Goal: Obtain resource: Download file/media

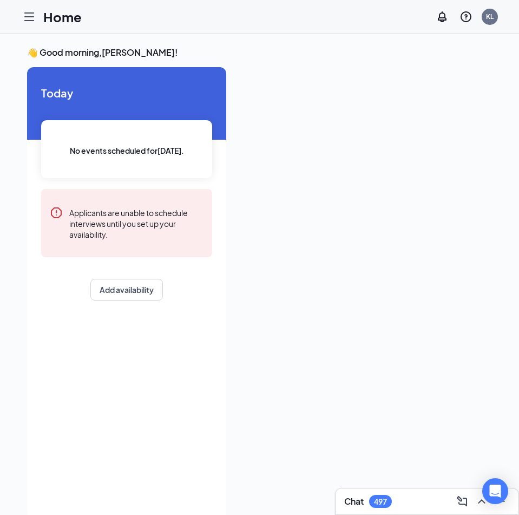
click at [4, 200] on div "👋 Good morning, [PERSON_NAME] ! [DATE] No events scheduled for [DATE] . Applica…" at bounding box center [259, 286] width 519 height 504
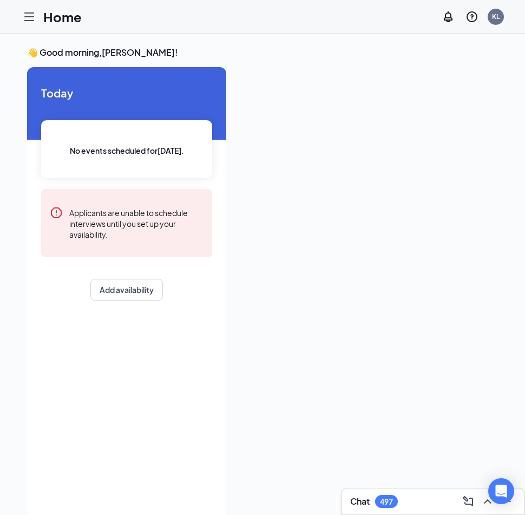
click at [27, 43] on div "👋 Good morning, [PERSON_NAME] ! [DATE] No events scheduled for [DATE] . Applica…" at bounding box center [262, 286] width 525 height 504
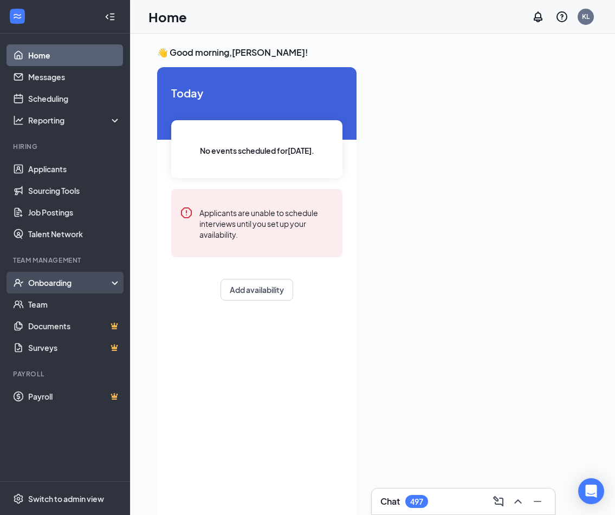
click at [113, 284] on div "Onboarding" at bounding box center [65, 283] width 130 height 22
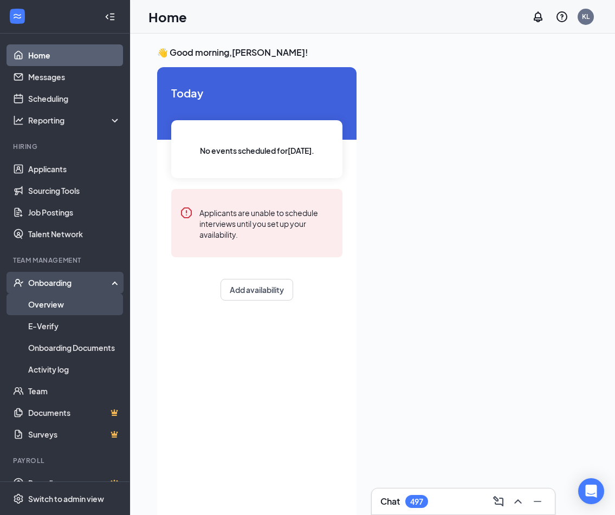
click at [58, 304] on link "Overview" at bounding box center [74, 305] width 93 height 22
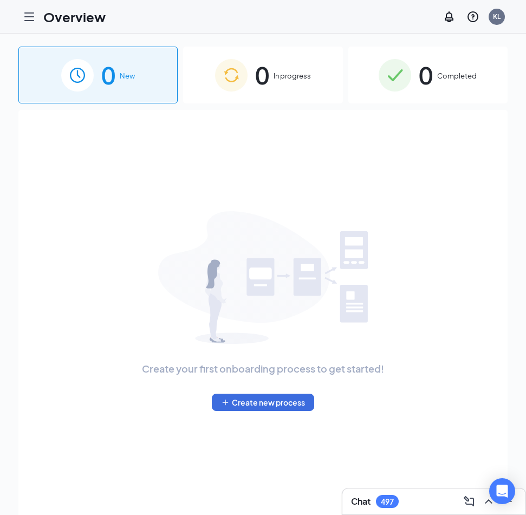
click at [408, 96] on div "0 Completed" at bounding box center [427, 75] width 159 height 57
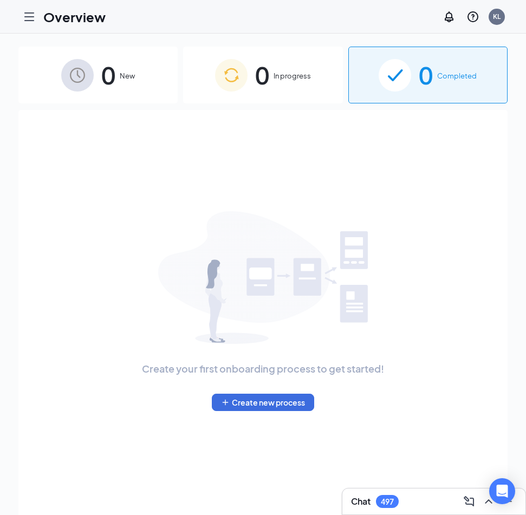
click at [417, 94] on div "0 Completed" at bounding box center [427, 75] width 159 height 57
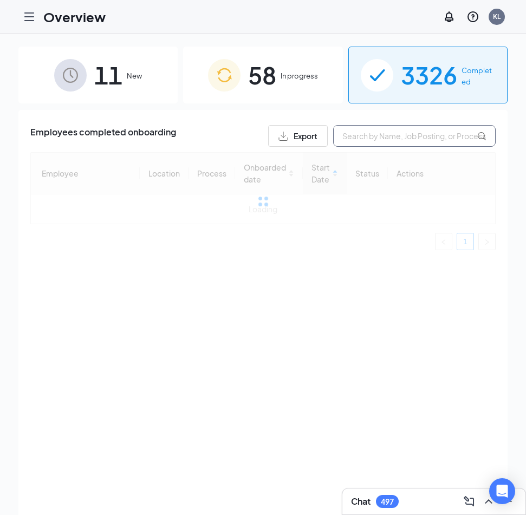
click at [372, 135] on input "text" at bounding box center [414, 136] width 162 height 22
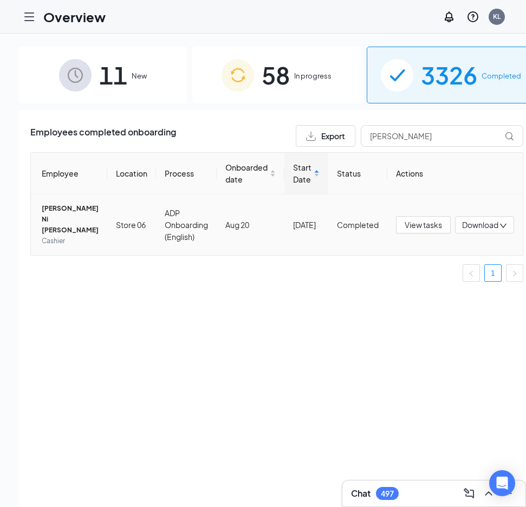
click at [473, 219] on span "Download" at bounding box center [480, 224] width 36 height 11
click at [425, 272] on div "Download files" at bounding box center [431, 271] width 117 height 13
click at [470, 223] on span "Download" at bounding box center [480, 224] width 36 height 11
click at [432, 240] on li "Download summary" at bounding box center [431, 248] width 130 height 24
click at [401, 132] on input "[PERSON_NAME]" at bounding box center [442, 136] width 162 height 22
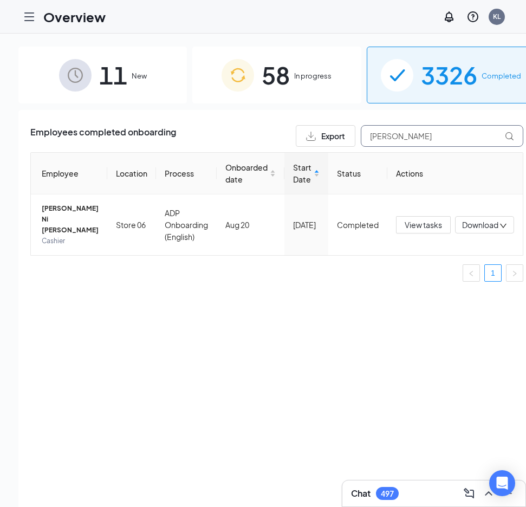
click at [401, 132] on input "[PERSON_NAME]" at bounding box center [442, 136] width 162 height 22
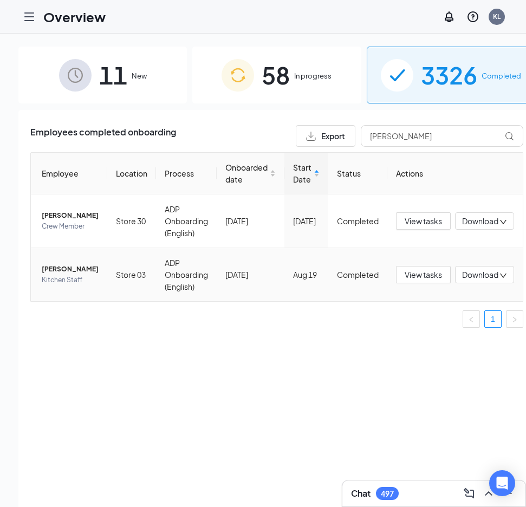
click at [462, 281] on span "Download" at bounding box center [480, 274] width 36 height 11
click at [437, 336] on div "Download files" at bounding box center [431, 336] width 117 height 13
click at [469, 281] on span "Download" at bounding box center [480, 274] width 36 height 11
click at [451, 311] on div "Download summary" at bounding box center [431, 313] width 117 height 13
drag, startPoint x: 401, startPoint y: 141, endPoint x: 289, endPoint y: 143, distance: 112.1
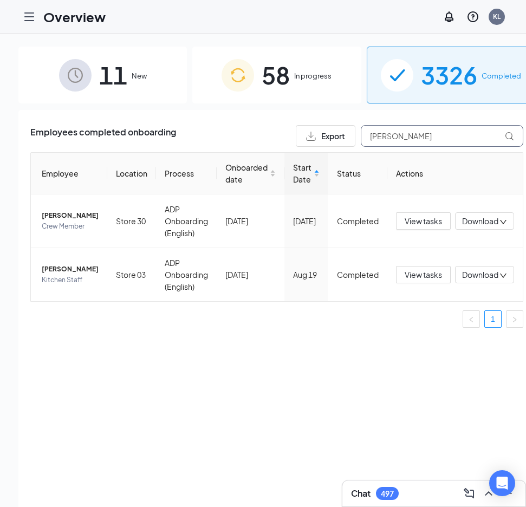
click at [296, 143] on div "Export [PERSON_NAME]" at bounding box center [409, 136] width 227 height 22
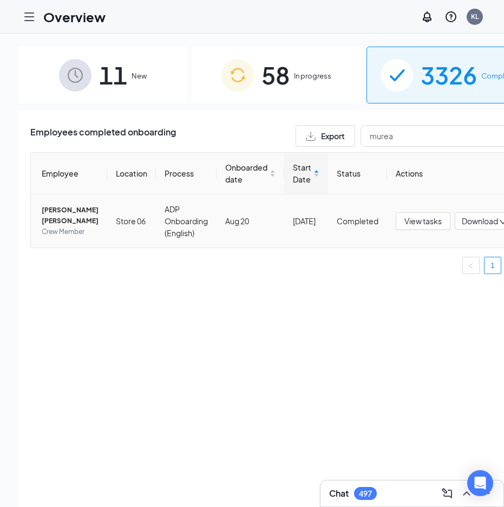
click at [462, 222] on span "Download" at bounding box center [480, 221] width 36 height 11
click at [413, 279] on div "Download files" at bounding box center [431, 275] width 117 height 13
click at [462, 226] on span "Download" at bounding box center [480, 221] width 36 height 11
click at [421, 252] on div "Download summary" at bounding box center [431, 251] width 117 height 13
click at [383, 136] on input "murea" at bounding box center [442, 136] width 162 height 22
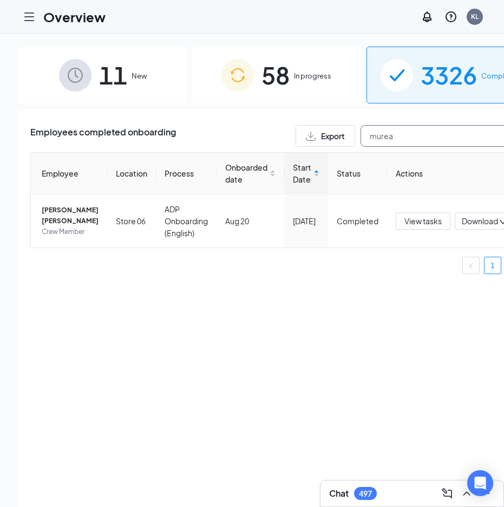
click at [383, 136] on input "murea" at bounding box center [442, 136] width 162 height 22
click at [462, 225] on span "Download" at bounding box center [480, 221] width 36 height 11
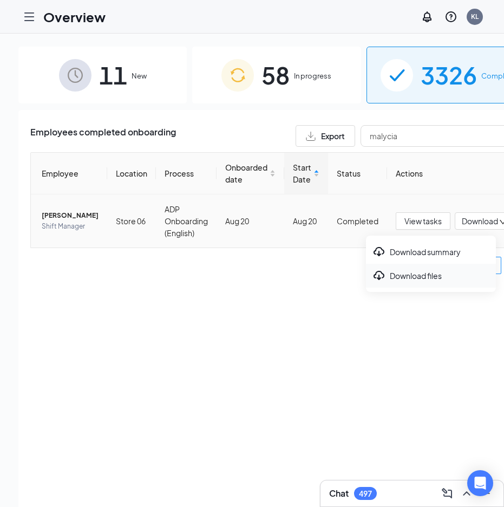
click at [425, 278] on div "Download files" at bounding box center [431, 275] width 117 height 13
click at [499, 224] on icon "down" at bounding box center [503, 222] width 8 height 8
click at [443, 255] on div "Download summary" at bounding box center [431, 251] width 117 height 13
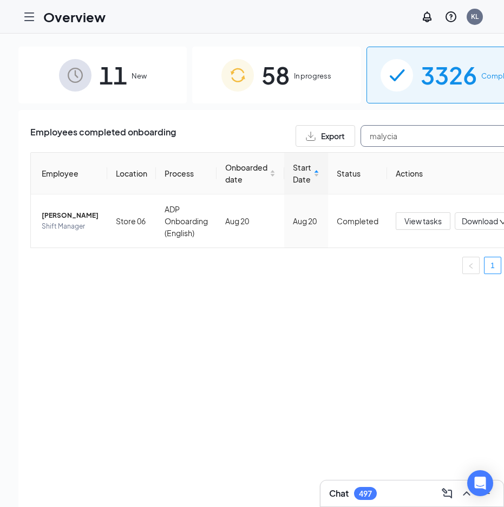
drag, startPoint x: 401, startPoint y: 136, endPoint x: 230, endPoint y: 149, distance: 171.7
click at [230, 149] on div "Employees completed onboarding Export malycia Employee Location Process Onboard…" at bounding box center [276, 204] width 493 height 158
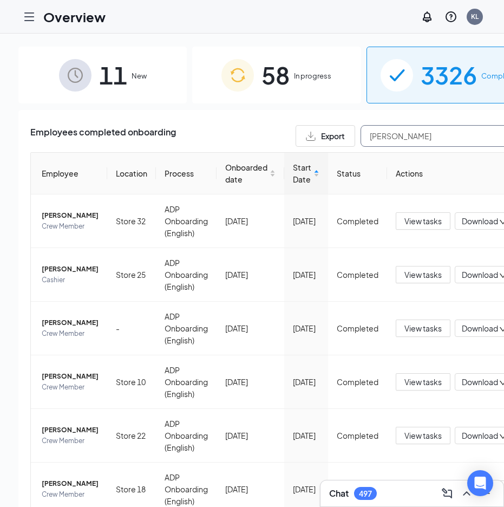
drag, startPoint x: 362, startPoint y: 139, endPoint x: 316, endPoint y: 143, distance: 46.2
click at [316, 143] on div "Export [PERSON_NAME]" at bounding box center [409, 136] width 227 height 22
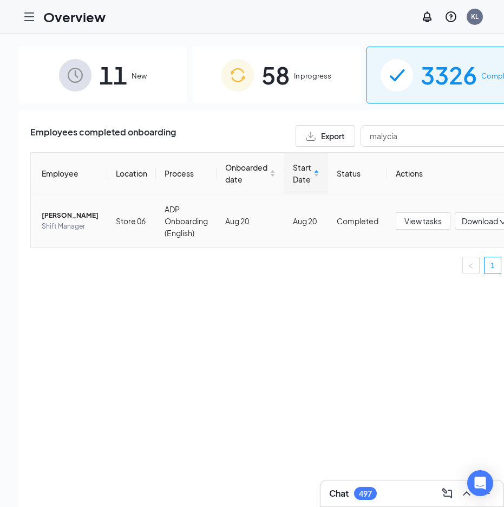
click at [462, 227] on span "Download" at bounding box center [480, 221] width 36 height 11
click at [423, 251] on div "Download summary" at bounding box center [431, 251] width 117 height 13
drag, startPoint x: 415, startPoint y: 133, endPoint x: 285, endPoint y: 144, distance: 130.4
click at [296, 144] on div "Export malycia" at bounding box center [409, 136] width 227 height 22
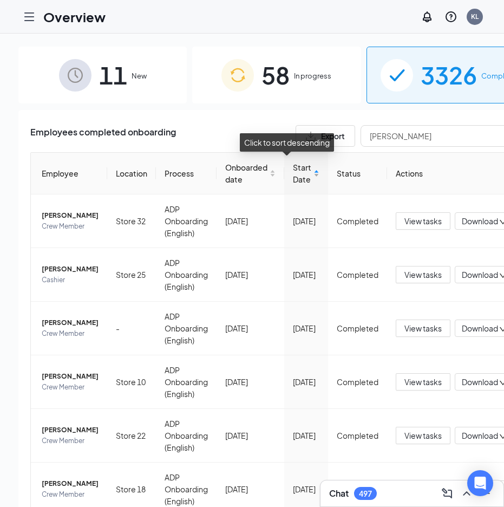
click at [297, 174] on div "Start Date" at bounding box center [306, 173] width 27 height 24
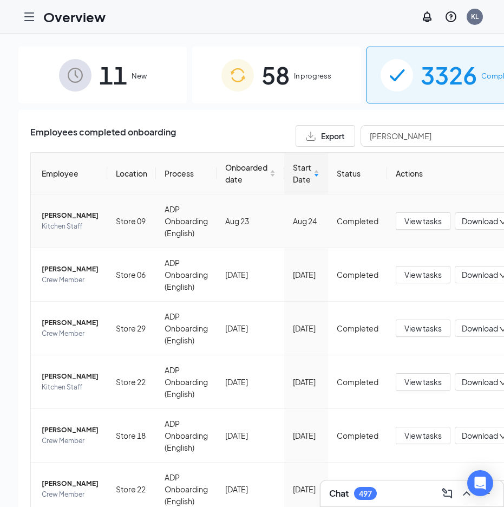
click at [478, 223] on span "Download" at bounding box center [480, 221] width 36 height 11
click at [426, 274] on div "Download files" at bounding box center [431, 275] width 117 height 13
click at [462, 223] on span "Download" at bounding box center [480, 221] width 36 height 11
click at [438, 250] on div "Download summary" at bounding box center [431, 251] width 117 height 13
drag, startPoint x: 389, startPoint y: 137, endPoint x: 263, endPoint y: 135, distance: 126.8
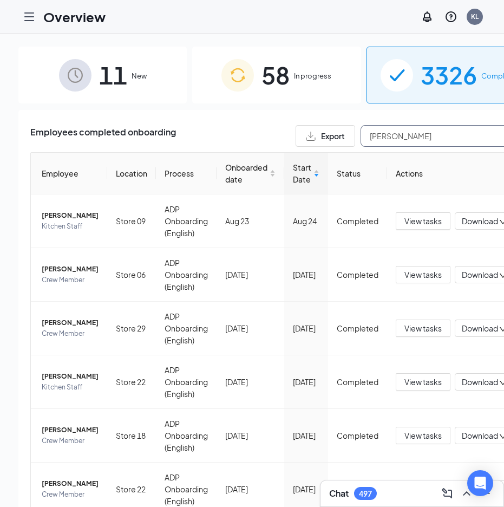
click at [263, 135] on div "Employees completed onboarding Export [PERSON_NAME]" at bounding box center [276, 136] width 493 height 22
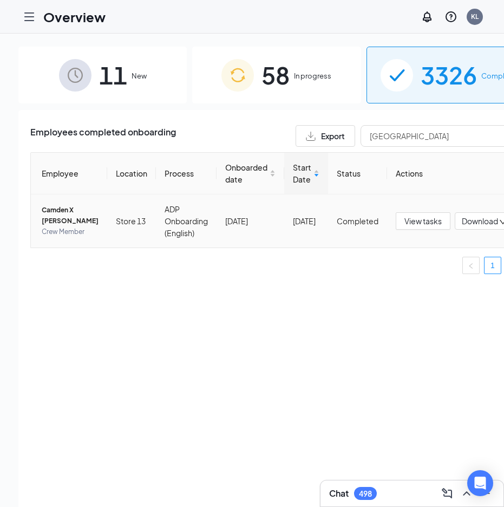
click at [47, 212] on span "Camden X [PERSON_NAME]" at bounding box center [70, 216] width 57 height 22
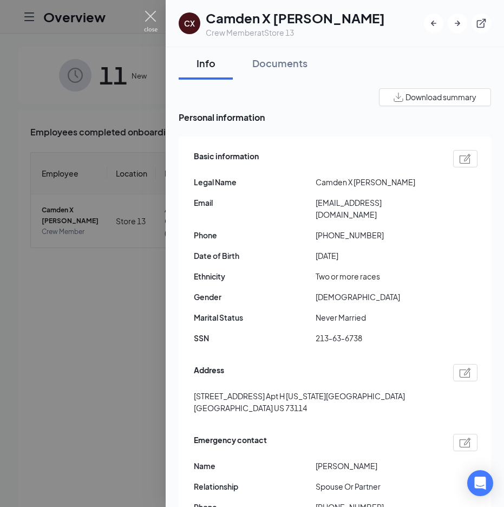
click at [150, 18] on img at bounding box center [151, 21] width 14 height 21
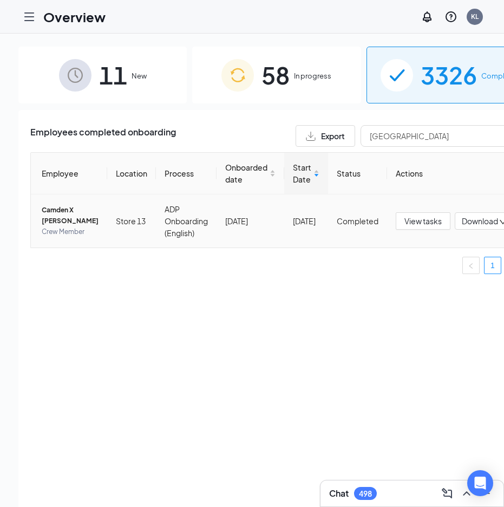
click at [499, 226] on icon "down" at bounding box center [503, 222] width 8 height 8
click at [433, 275] on div "Download files" at bounding box center [431, 275] width 117 height 13
click at [466, 223] on body "Overview KL Chat 498 11 New 58 In progress 3326 Completed Employees completed o…" at bounding box center [252, 253] width 504 height 507
click at [499, 225] on icon "down" at bounding box center [503, 222] width 8 height 8
click at [440, 251] on div "Download summary" at bounding box center [431, 251] width 117 height 13
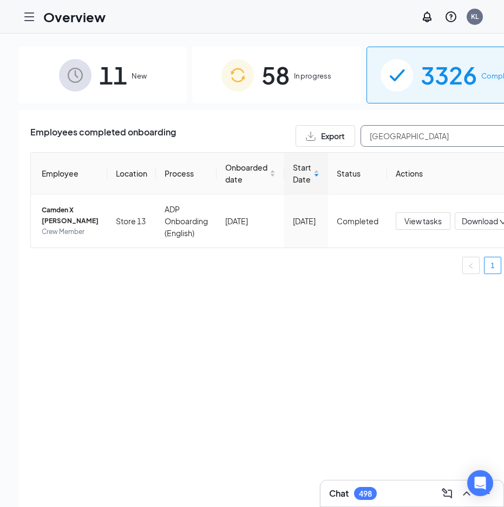
click at [398, 136] on input "[GEOGRAPHIC_DATA]" at bounding box center [442, 136] width 162 height 22
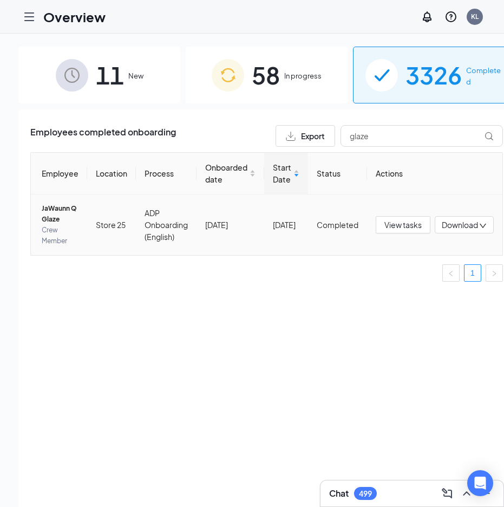
click at [471, 224] on span "Download" at bounding box center [460, 224] width 36 height 11
click at [427, 276] on div "Download files" at bounding box center [431, 275] width 117 height 13
click at [471, 226] on body "Overview KL Chat 499 11 New 58 In progress 3326 Completed Employees completed o…" at bounding box center [252, 253] width 504 height 507
click at [456, 222] on span "Download" at bounding box center [460, 224] width 36 height 11
click at [434, 250] on div "Download summary" at bounding box center [431, 251] width 117 height 13
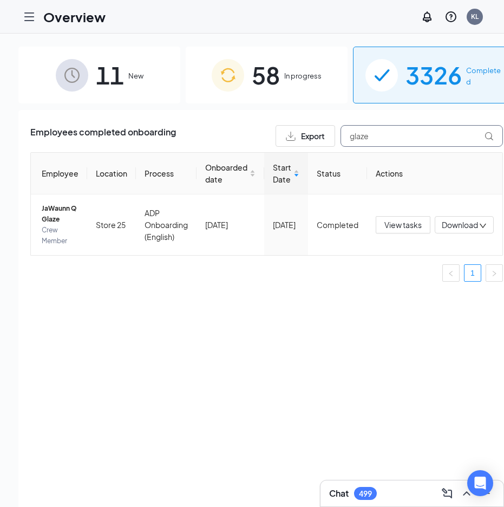
drag, startPoint x: 382, startPoint y: 134, endPoint x: 292, endPoint y: 143, distance: 90.4
click at [292, 143] on div "Export glaze" at bounding box center [389, 136] width 227 height 22
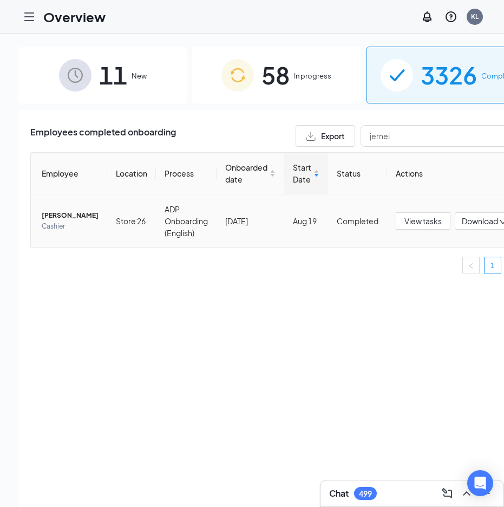
click at [471, 223] on span "Download" at bounding box center [480, 221] width 36 height 11
click at [432, 275] on div "Download files" at bounding box center [431, 271] width 117 height 13
click at [457, 223] on body "Overview KL Chat 499 11 New 58 In progress 3326 Completed Employees completed o…" at bounding box center [252, 253] width 504 height 507
click at [462, 218] on span "Download" at bounding box center [480, 221] width 36 height 11
click at [431, 250] on div "Download summary" at bounding box center [431, 248] width 117 height 13
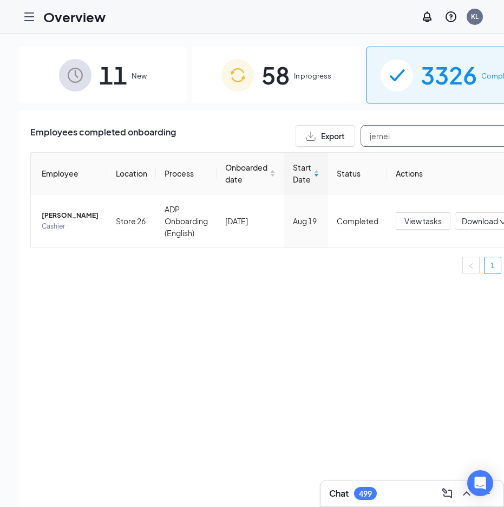
drag, startPoint x: 406, startPoint y: 134, endPoint x: 300, endPoint y: 137, distance: 106.2
click at [300, 137] on div "Export jernei" at bounding box center [409, 136] width 227 height 22
click at [464, 222] on span "Download" at bounding box center [480, 221] width 36 height 11
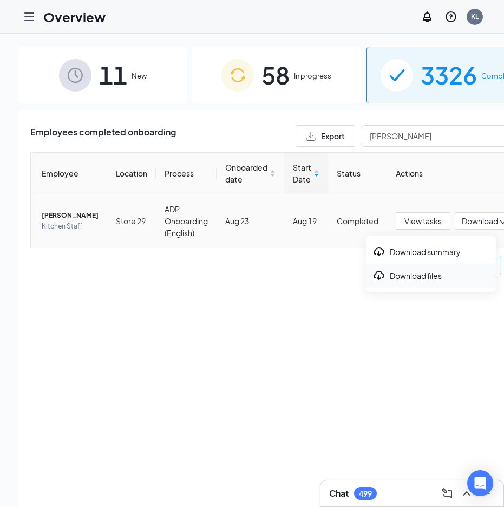
click at [406, 276] on div "Download files" at bounding box center [431, 275] width 117 height 13
click at [462, 225] on span "Download" at bounding box center [480, 221] width 36 height 11
click at [437, 252] on div "Download summary" at bounding box center [431, 251] width 117 height 13
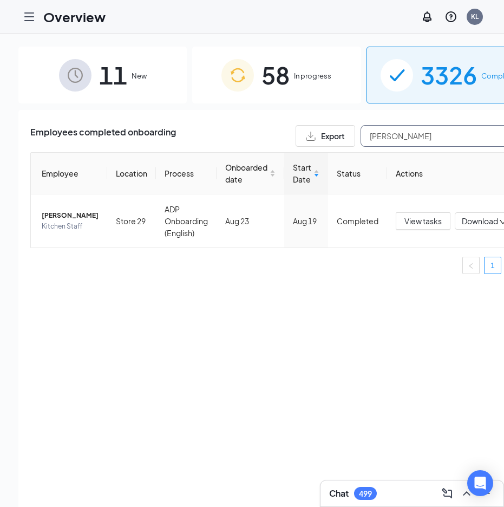
click at [376, 136] on input "[PERSON_NAME]" at bounding box center [442, 136] width 162 height 22
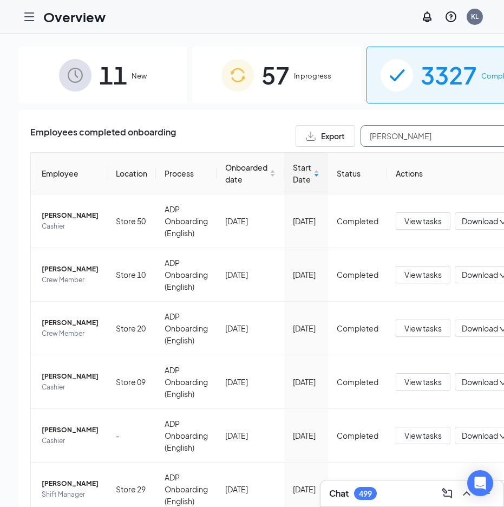
drag, startPoint x: 395, startPoint y: 135, endPoint x: 289, endPoint y: 138, distance: 106.2
click at [296, 138] on div "Export [PERSON_NAME]" at bounding box center [409, 136] width 227 height 22
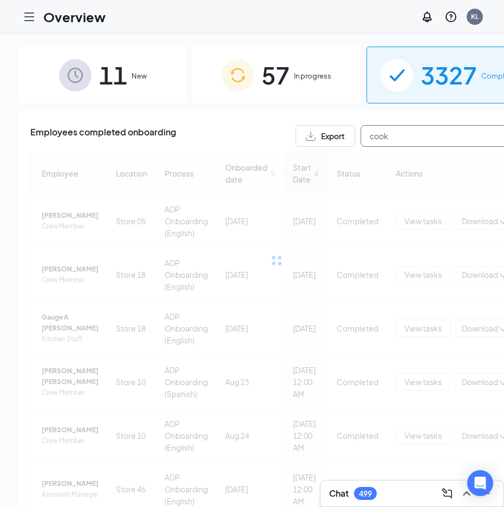
type input "cook"
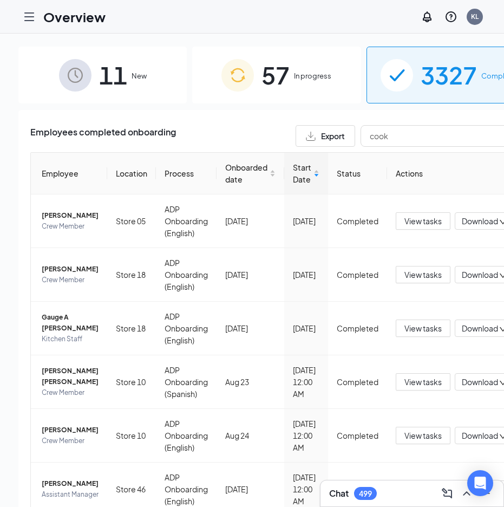
click at [292, 85] on div "57 In progress" at bounding box center [276, 75] width 168 height 57
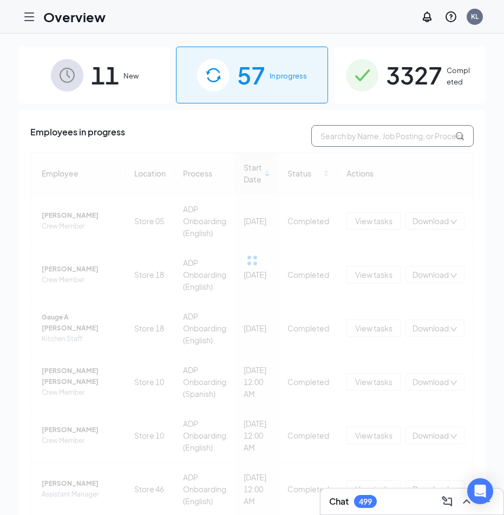
click at [360, 133] on input "text" at bounding box center [392, 136] width 162 height 22
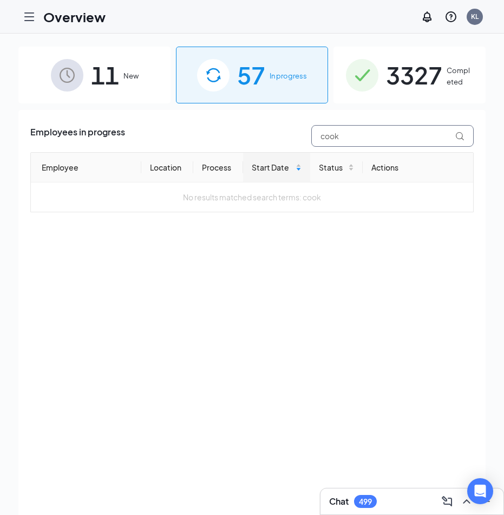
type input "cook"
click at [347, 97] on div "3327 Completed" at bounding box center [410, 75] width 152 height 57
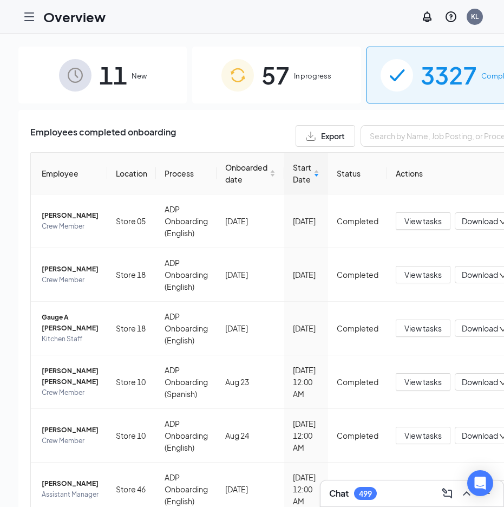
click at [340, 142] on div "Export" at bounding box center [409, 136] width 227 height 22
click at [362, 138] on input "text" at bounding box center [442, 136] width 162 height 22
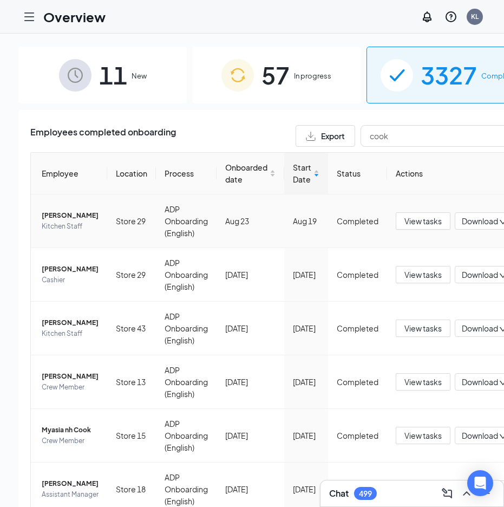
click at [468, 227] on span "Download" at bounding box center [480, 221] width 36 height 11
click at [427, 276] on div "Download files" at bounding box center [431, 275] width 117 height 13
click at [465, 226] on span "Download" at bounding box center [480, 221] width 36 height 11
click at [453, 250] on div "Download summary" at bounding box center [431, 251] width 117 height 13
drag, startPoint x: 380, startPoint y: 135, endPoint x: 336, endPoint y: 135, distance: 44.4
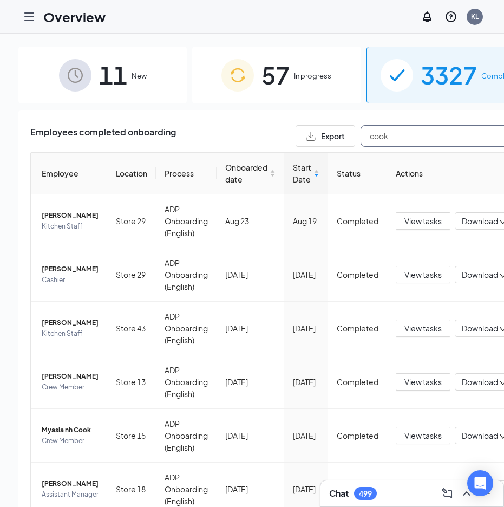
click at [336, 135] on div "Export cook" at bounding box center [409, 136] width 227 height 22
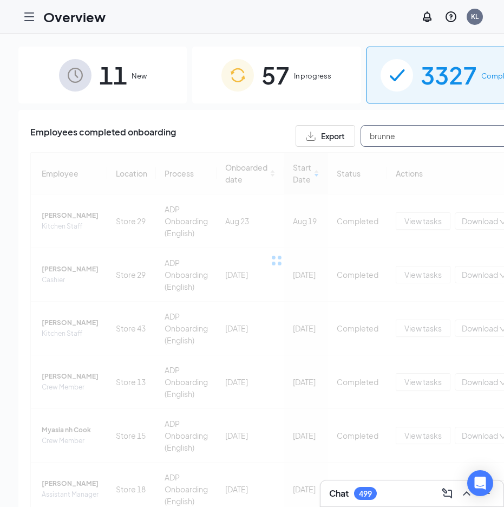
type input "[PERSON_NAME]"
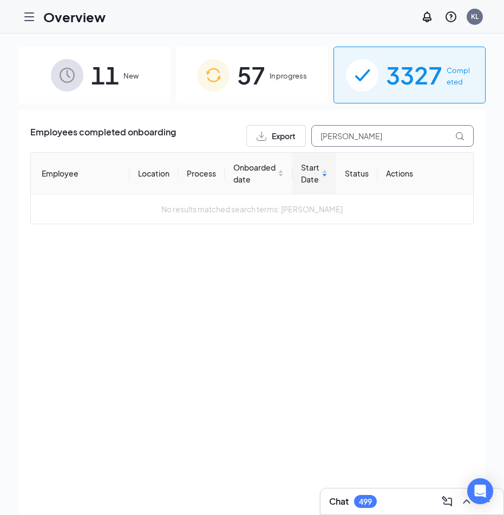
drag, startPoint x: 348, startPoint y: 137, endPoint x: 249, endPoint y: 150, distance: 99.4
click at [249, 150] on div "Employees completed onboarding Export [PERSON_NAME] Employee Location Process O…" at bounding box center [252, 174] width 444 height 99
click at [261, 87] on span "57" at bounding box center [251, 74] width 28 height 37
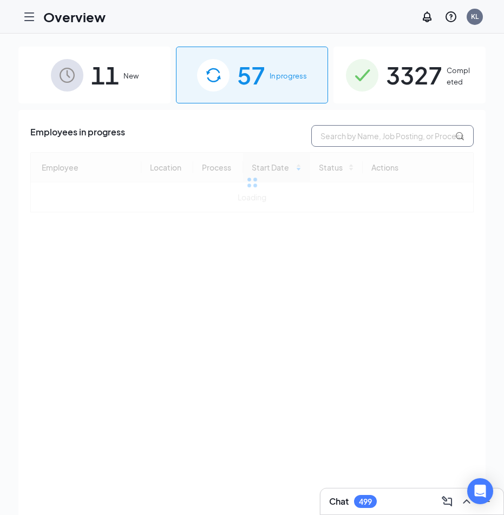
click at [350, 134] on input "text" at bounding box center [392, 136] width 162 height 22
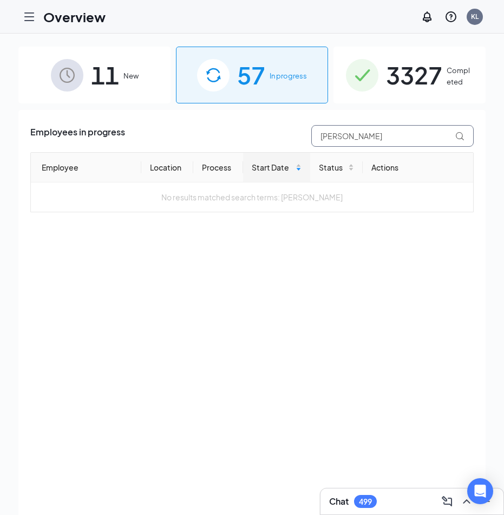
drag, startPoint x: 389, startPoint y: 132, endPoint x: 271, endPoint y: 147, distance: 119.6
click at [271, 147] on div "Employees in progress [PERSON_NAME] Employee Location Process Start Date Status…" at bounding box center [252, 168] width 444 height 87
type input "[PERSON_NAME]"
click at [368, 92] on div "3327 Completed" at bounding box center [410, 75] width 152 height 57
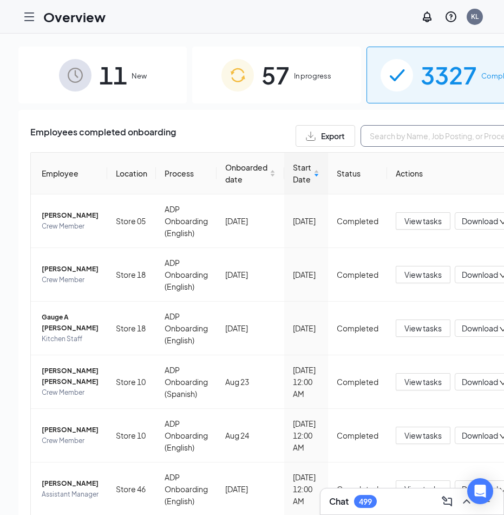
click at [361, 136] on input "text" at bounding box center [442, 136] width 162 height 22
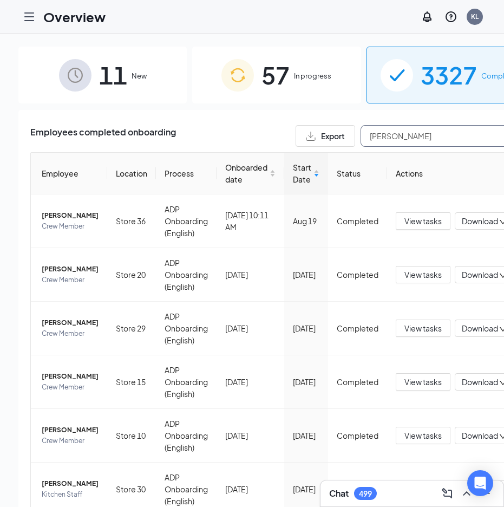
type input "[PERSON_NAME]"
click at [463, 225] on span "Download" at bounding box center [480, 221] width 36 height 11
drag, startPoint x: 425, startPoint y: 275, endPoint x: 437, endPoint y: 268, distance: 14.1
click at [425, 275] on div "Download files" at bounding box center [431, 275] width 117 height 13
click at [465, 226] on body "Overview KL Chat 499 11 New 57 In progress 3327 Completed Employees completed o…" at bounding box center [252, 253] width 504 height 507
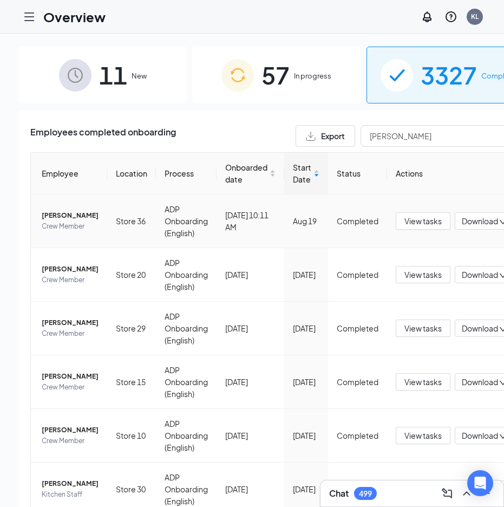
click at [462, 227] on span "Download" at bounding box center [480, 221] width 36 height 11
click at [428, 253] on div "Download summary" at bounding box center [431, 251] width 117 height 13
